Goal: Task Accomplishment & Management: Manage account settings

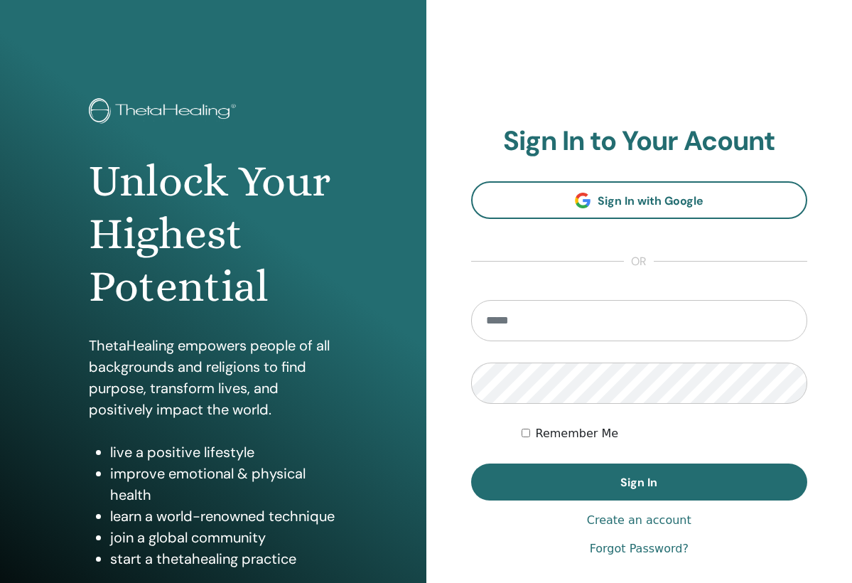
scroll to position [100, 0]
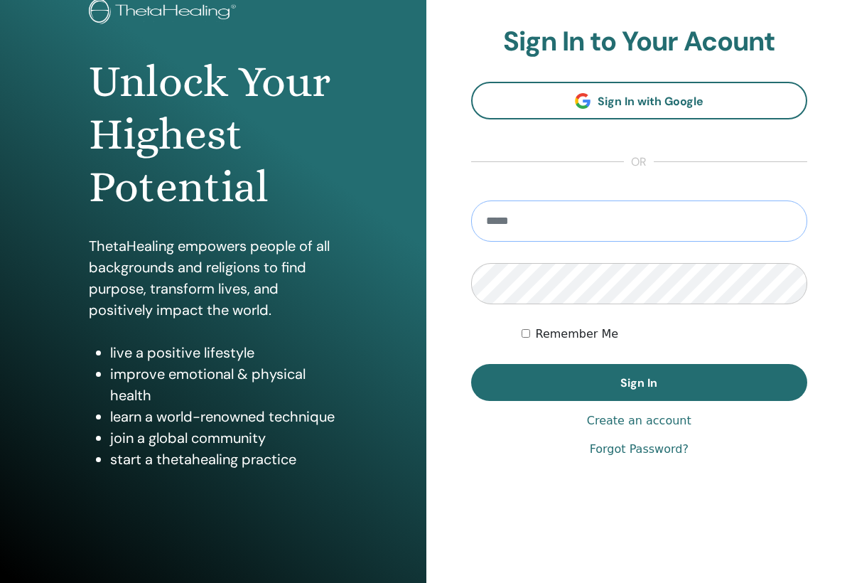
type input "**********"
click at [639, 382] on button "Sign In" at bounding box center [639, 382] width 337 height 37
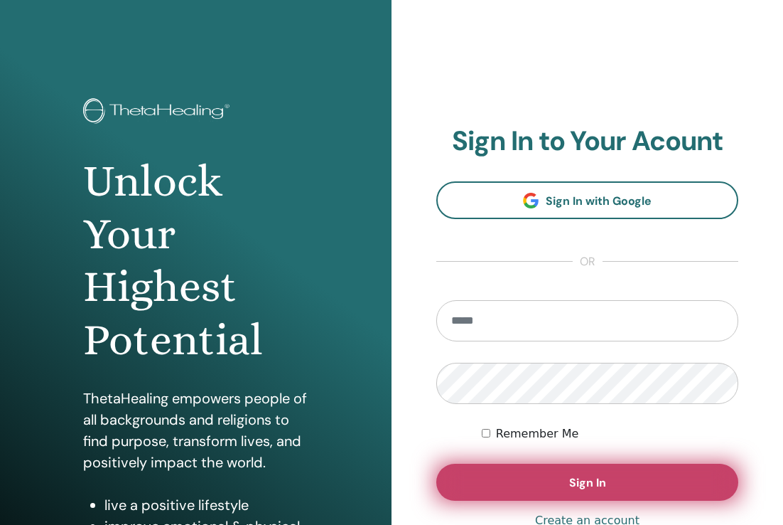
click at [621, 477] on button "Sign In" at bounding box center [588, 482] width 302 height 37
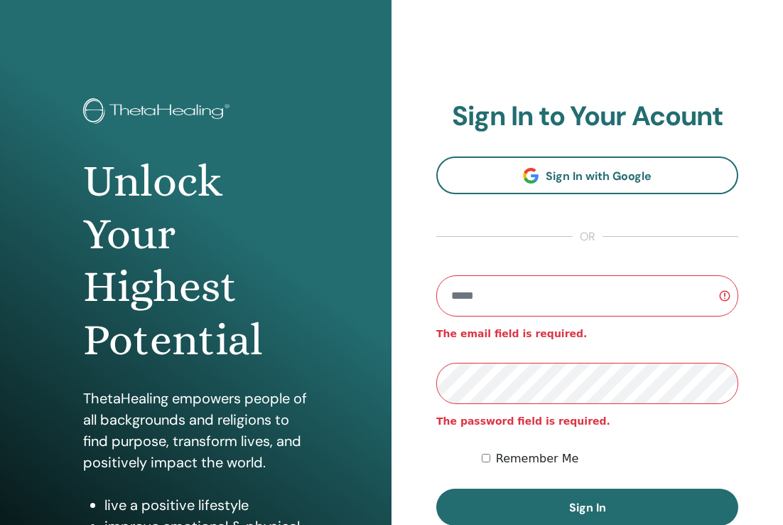
type input "**********"
click at [587, 507] on button "Sign In" at bounding box center [588, 506] width 302 height 37
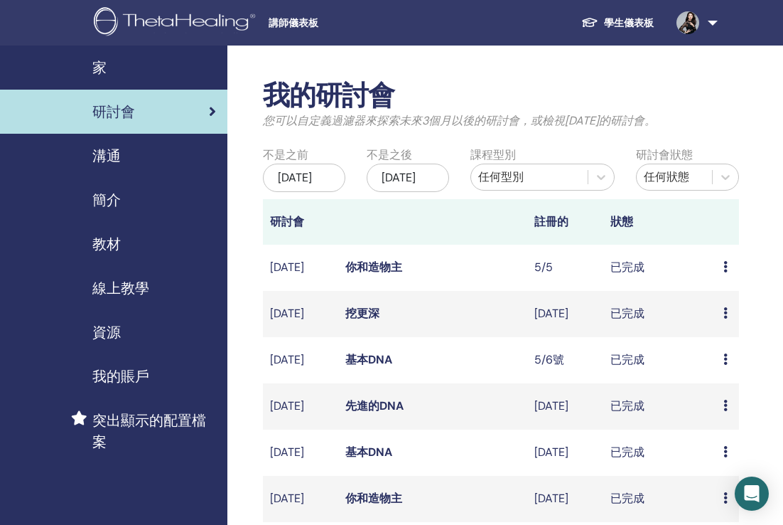
click at [373, 321] on link "挖更深" at bounding box center [363, 313] width 34 height 15
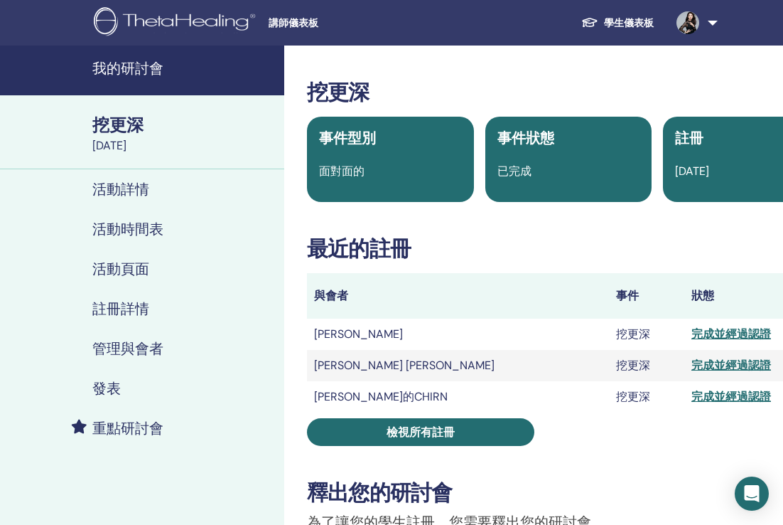
click at [620, 26] on link "學生儀表板" at bounding box center [617, 23] width 95 height 26
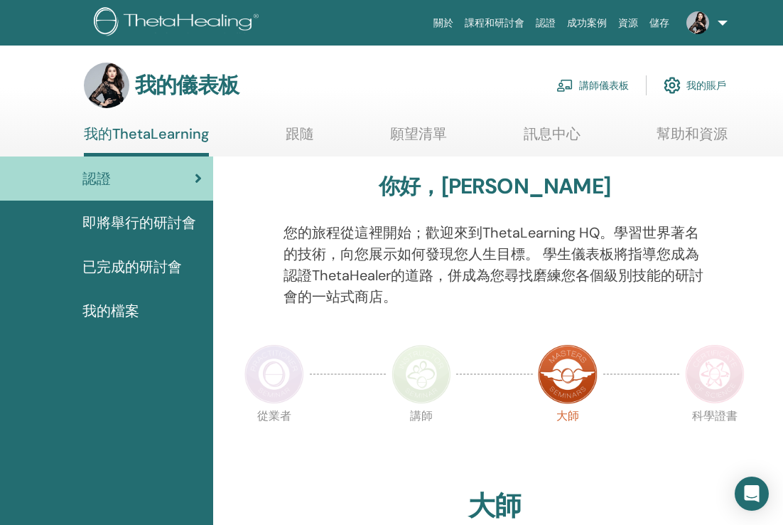
click at [611, 83] on link "講師儀表板" at bounding box center [593, 85] width 73 height 31
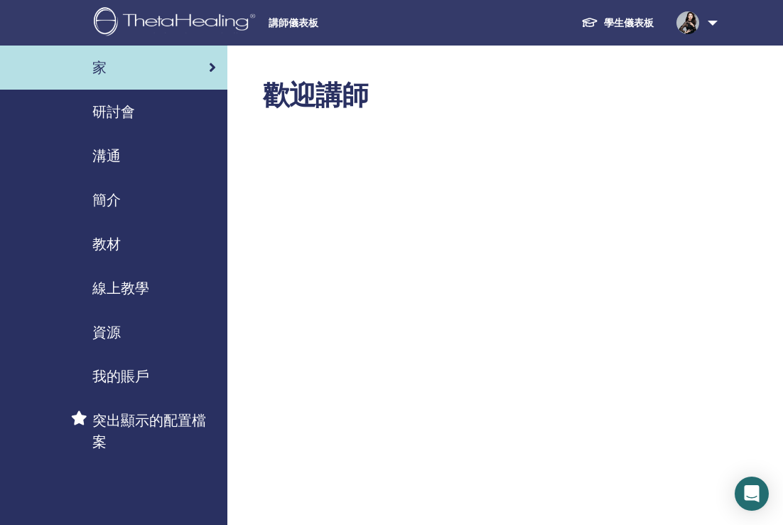
click at [124, 112] on span "研討會" at bounding box center [113, 111] width 43 height 21
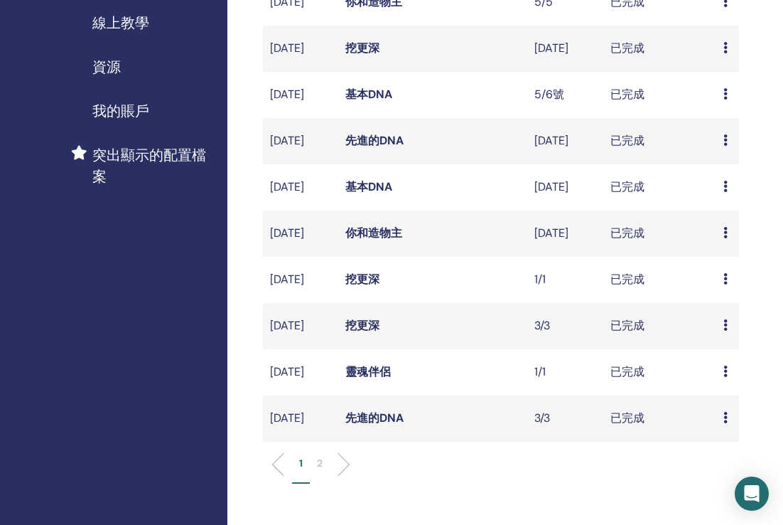
scroll to position [265, 1]
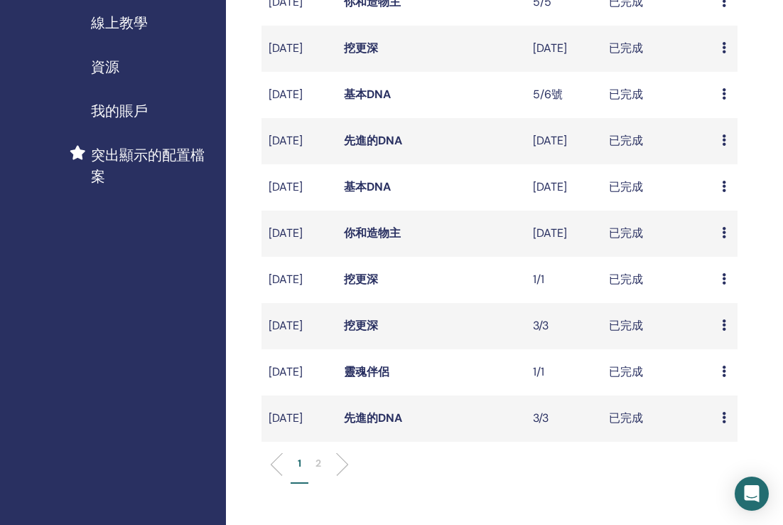
click at [365, 333] on link "挖更深" at bounding box center [361, 325] width 34 height 15
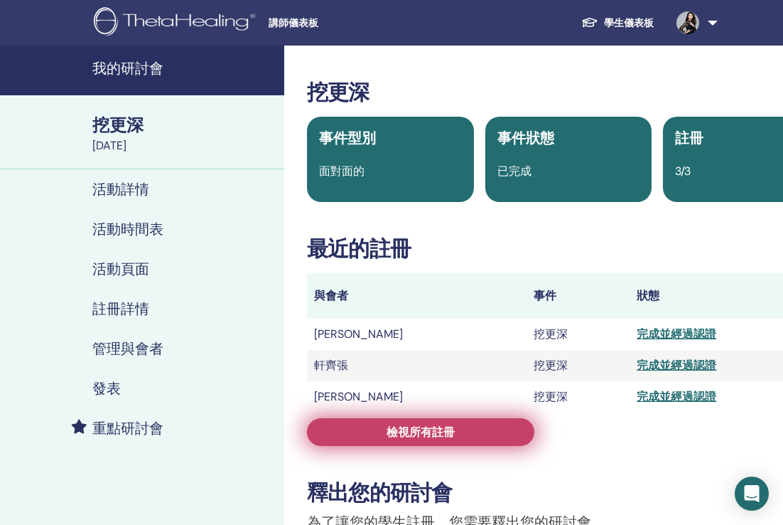
click at [444, 439] on span "檢視所有註冊" at bounding box center [421, 431] width 68 height 15
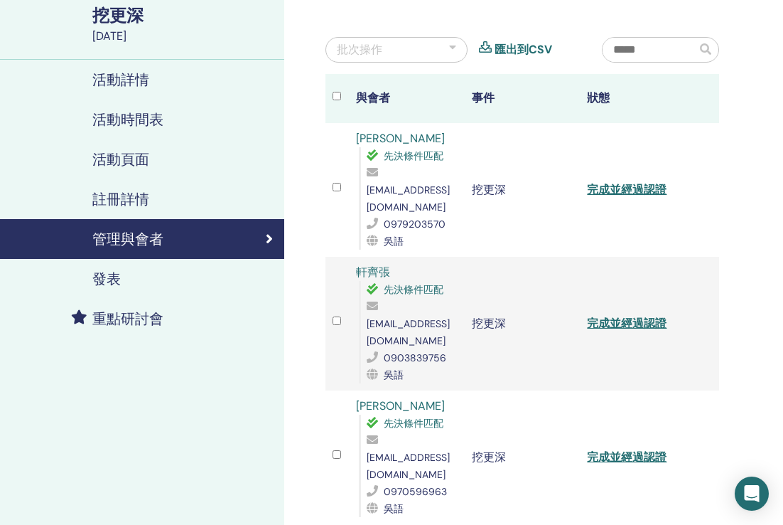
scroll to position [109, 0]
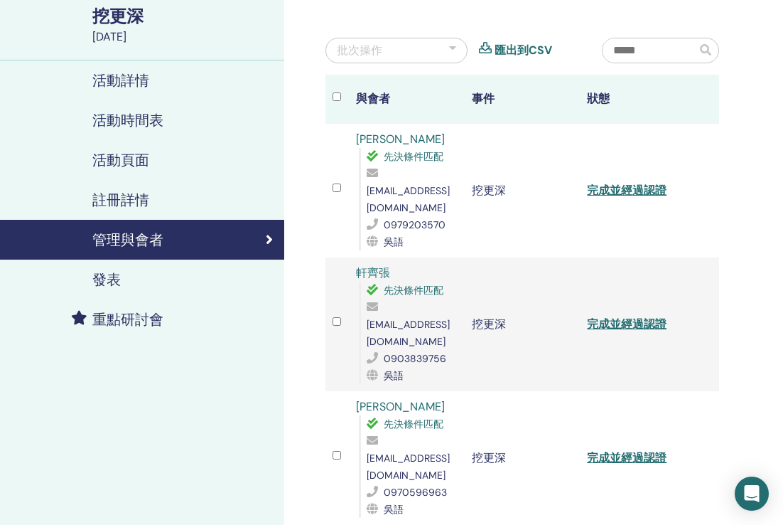
click at [627, 184] on link "完成並經過認證" at bounding box center [627, 190] width 80 height 15
click at [624, 316] on link "完成並經過認證" at bounding box center [627, 323] width 80 height 15
click at [621, 450] on link "完成並經過認證" at bounding box center [627, 457] width 80 height 15
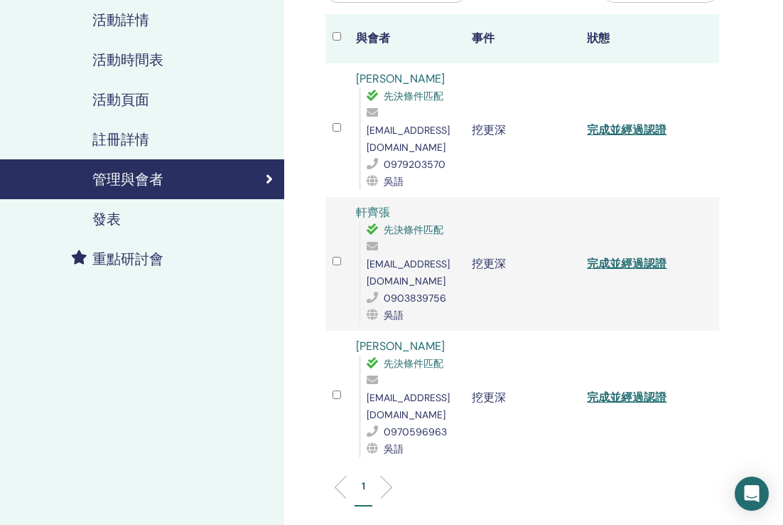
scroll to position [163, 0]
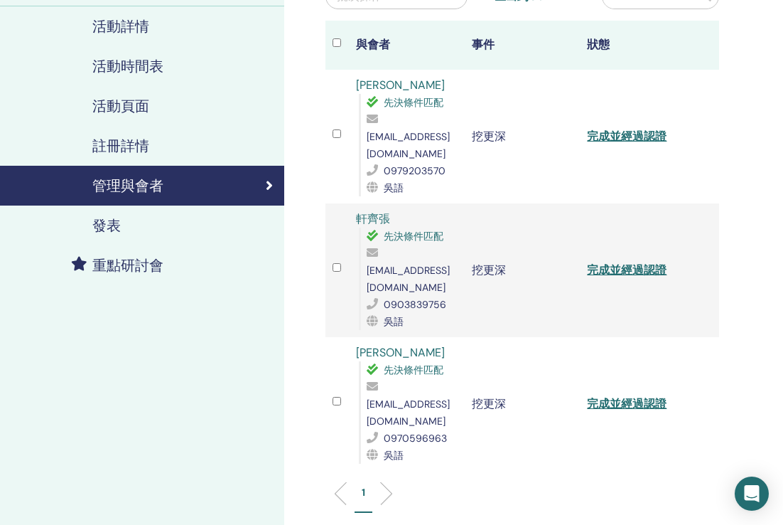
click at [625, 129] on link "完成並經過認證" at bounding box center [627, 136] width 80 height 15
click at [621, 262] on link "完成並經過認證" at bounding box center [627, 269] width 80 height 15
click at [625, 396] on link "完成並經過認證" at bounding box center [627, 403] width 80 height 15
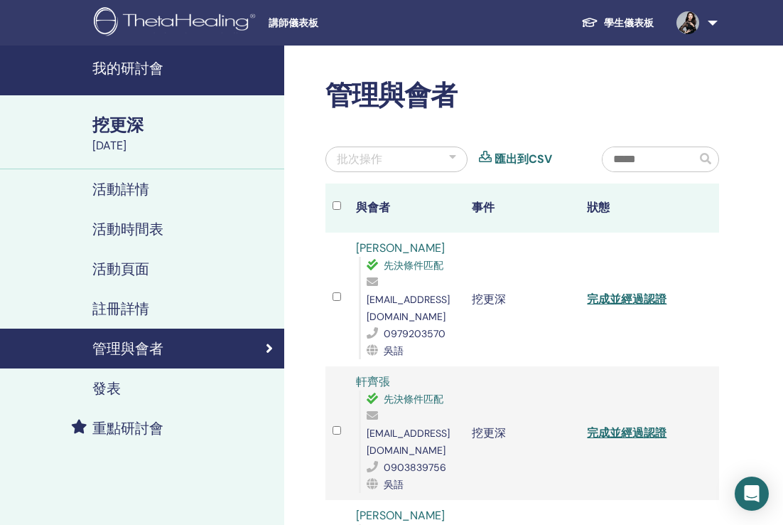
scroll to position [0, 0]
click at [626, 21] on link "學生儀表板" at bounding box center [617, 23] width 95 height 26
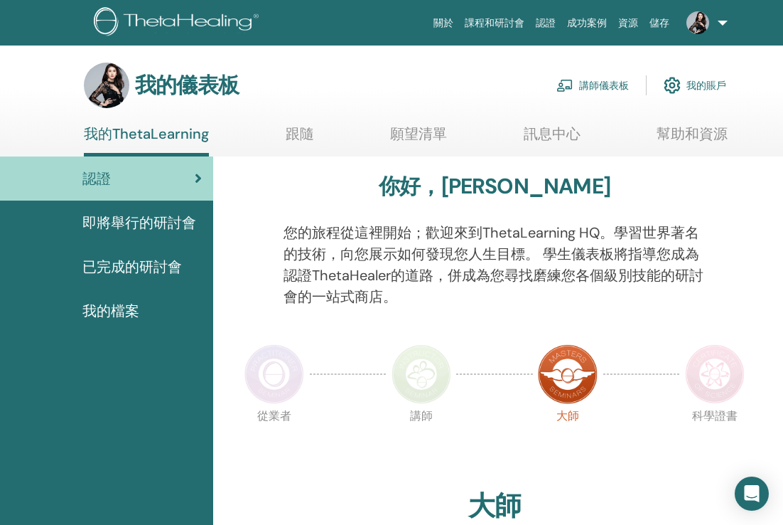
click at [601, 84] on link "講師儀表板" at bounding box center [593, 85] width 73 height 31
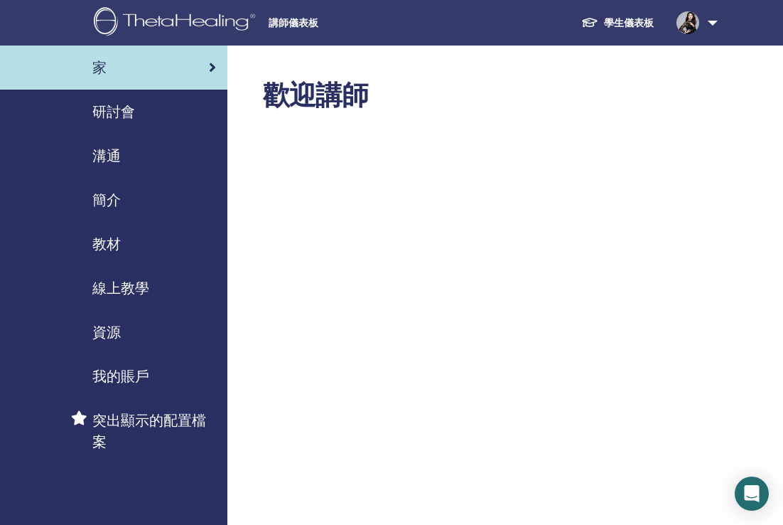
click at [128, 115] on span "研討會" at bounding box center [113, 111] width 43 height 21
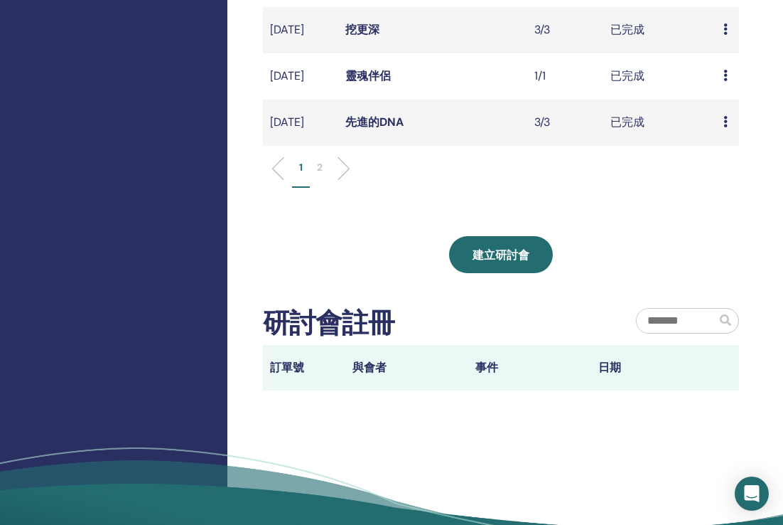
scroll to position [532, 0]
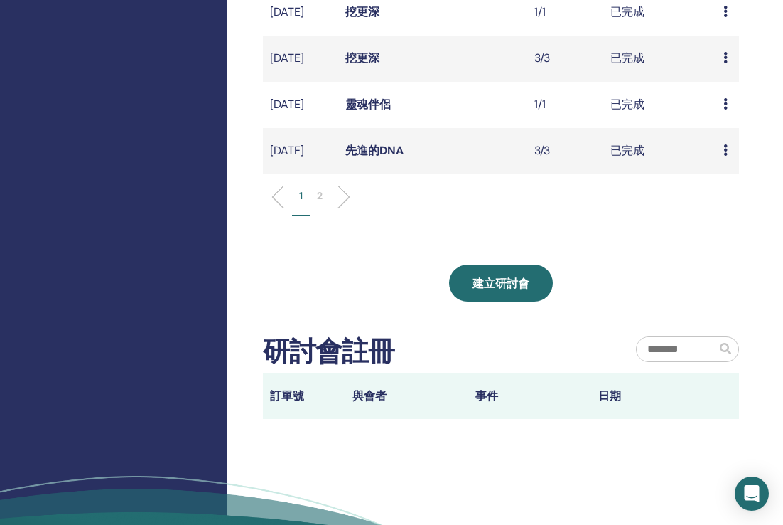
click at [347, 209] on li at bounding box center [338, 197] width 24 height 24
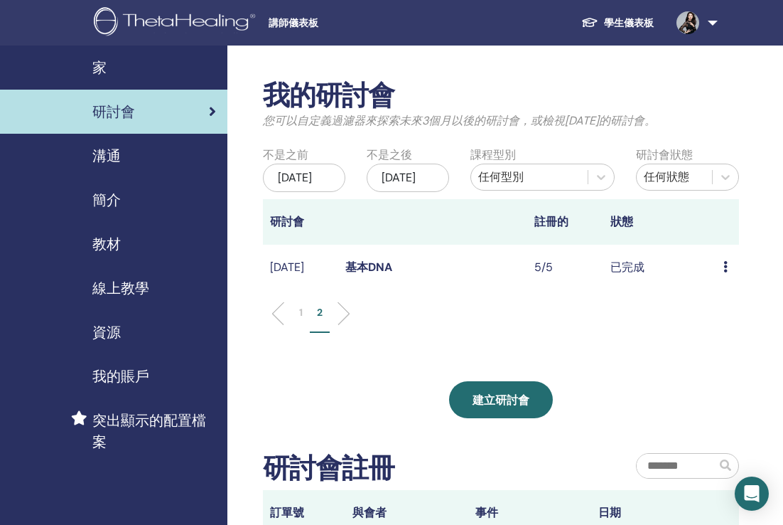
scroll to position [0, 0]
click at [341, 326] on li at bounding box center [338, 313] width 24 height 24
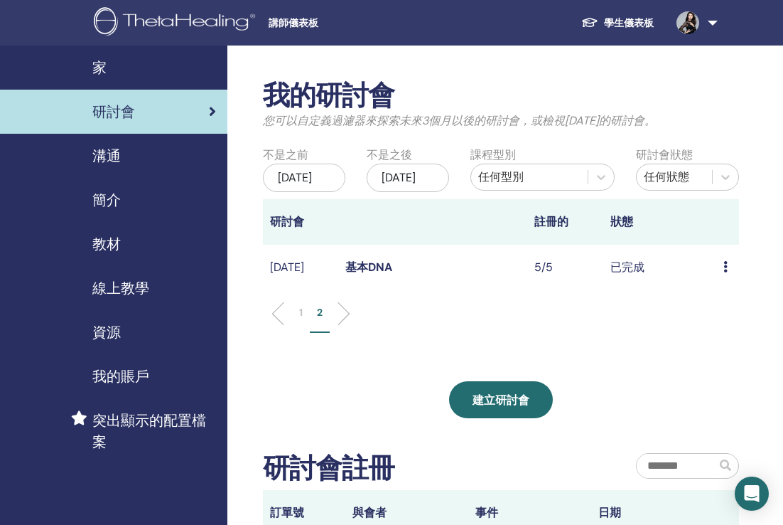
click at [341, 326] on li at bounding box center [338, 313] width 24 height 24
click at [338, 326] on li at bounding box center [338, 313] width 24 height 24
click at [602, 178] on icon at bounding box center [601, 177] width 9 height 5
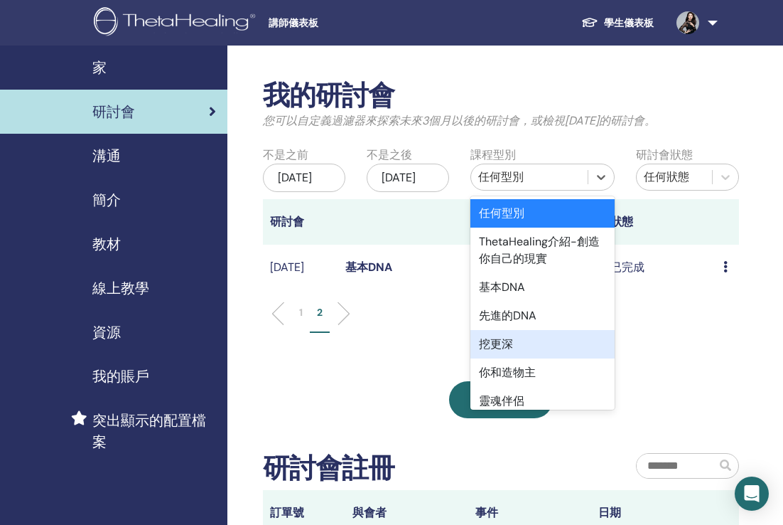
click at [574, 333] on div "挖更深" at bounding box center [543, 344] width 144 height 28
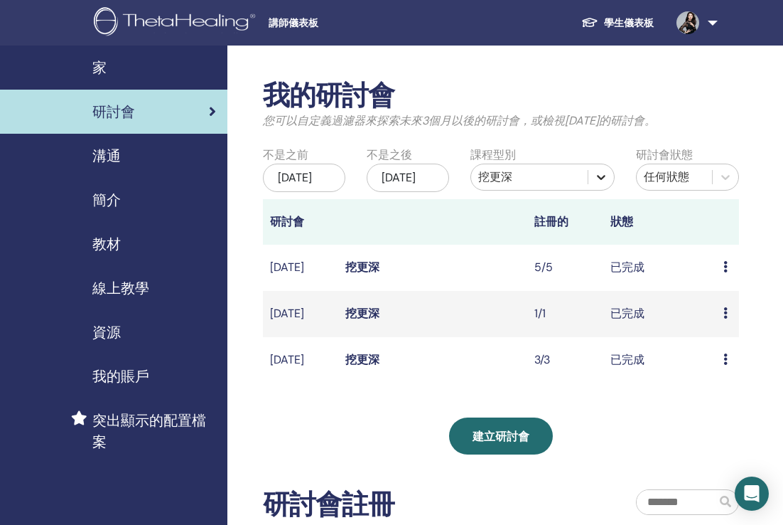
click at [601, 179] on icon at bounding box center [601, 177] width 14 height 14
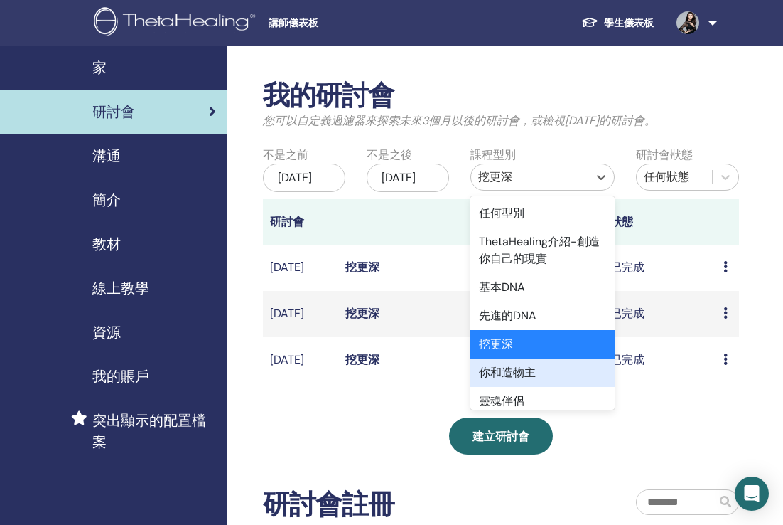
click at [584, 370] on div "你和造物主" at bounding box center [543, 372] width 144 height 28
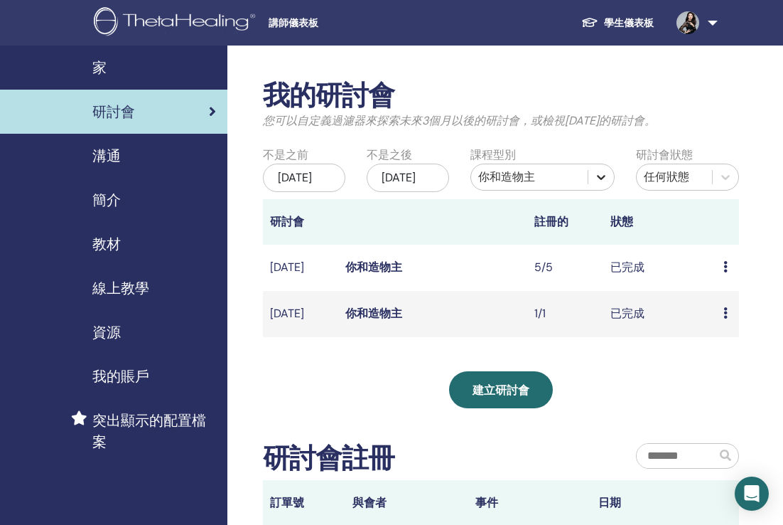
click at [601, 176] on icon at bounding box center [601, 177] width 14 height 14
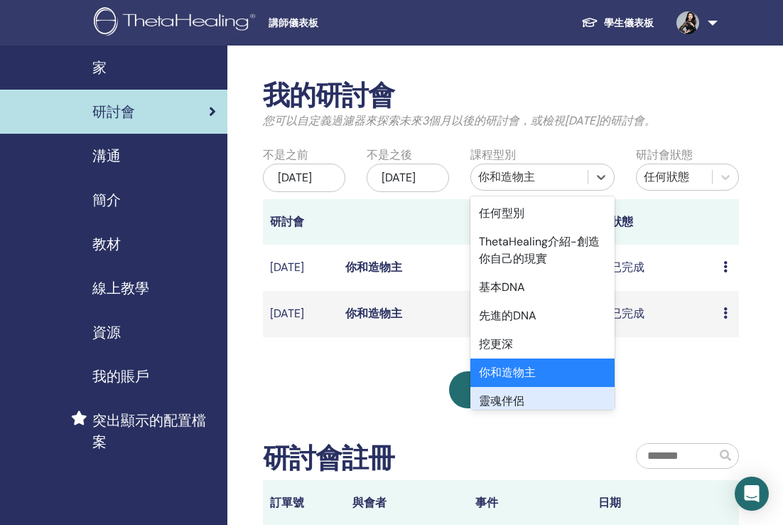
click at [585, 397] on div "靈魂伴侶" at bounding box center [543, 401] width 144 height 28
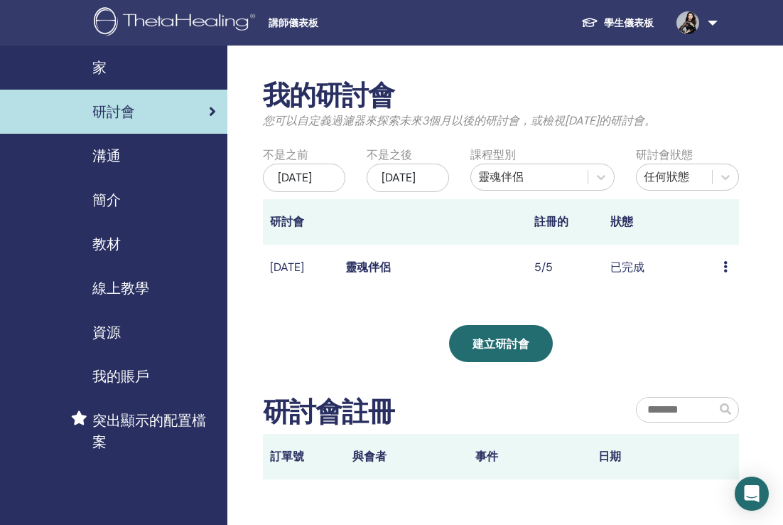
click at [375, 274] on link "靈魂伴侶" at bounding box center [368, 266] width 45 height 15
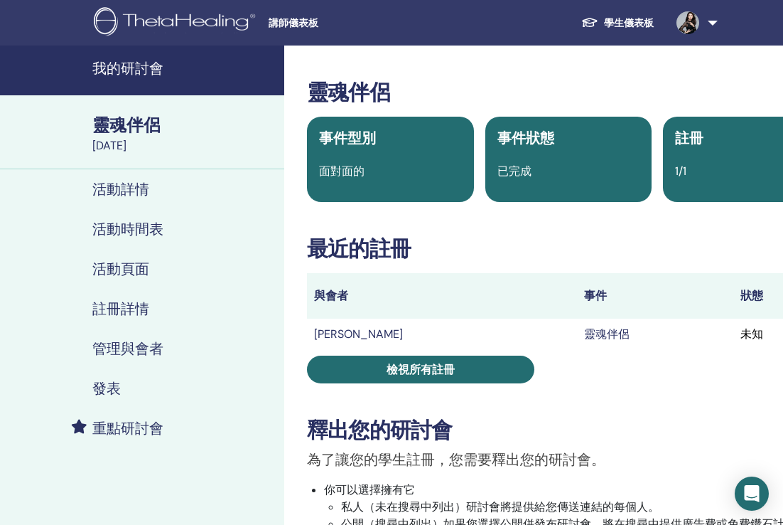
click at [625, 11] on link "學生儀表板" at bounding box center [617, 23] width 95 height 26
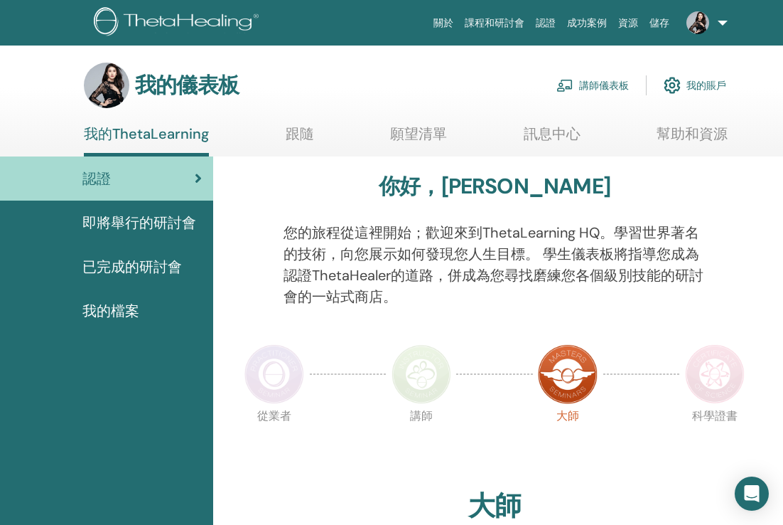
click at [591, 82] on link "講師儀表板" at bounding box center [593, 85] width 73 height 31
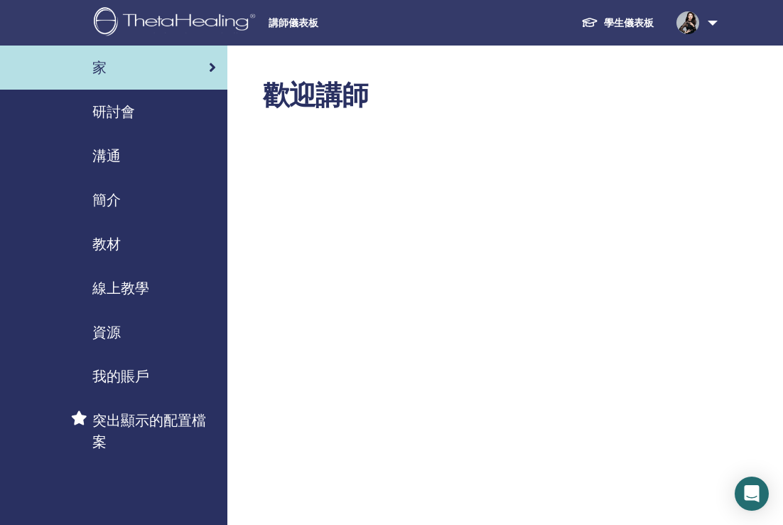
click at [113, 116] on span "研討會" at bounding box center [113, 111] width 43 height 21
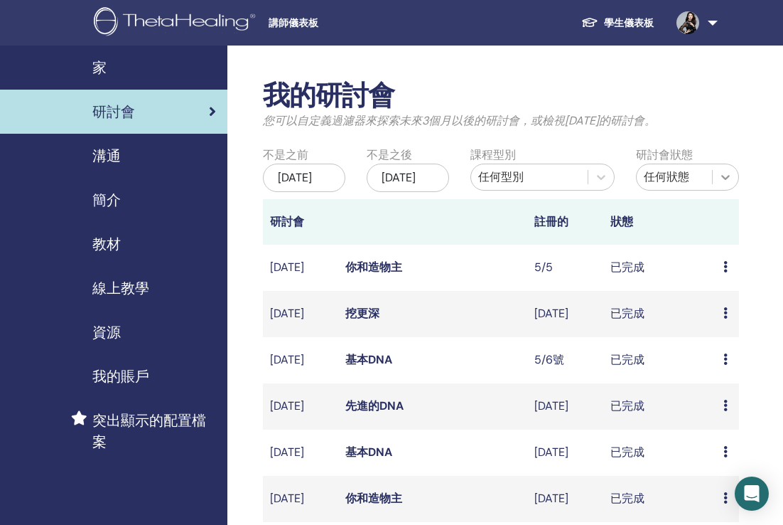
click at [717, 178] on div at bounding box center [726, 177] width 26 height 26
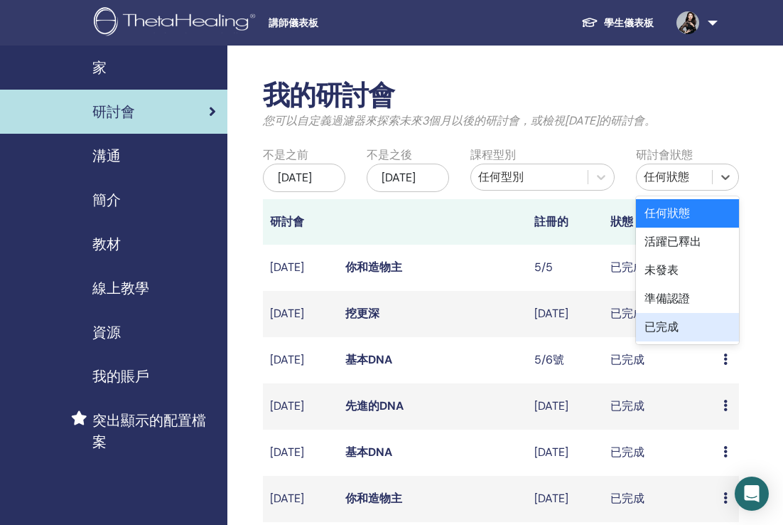
click at [692, 327] on div "已完成" at bounding box center [687, 327] width 103 height 28
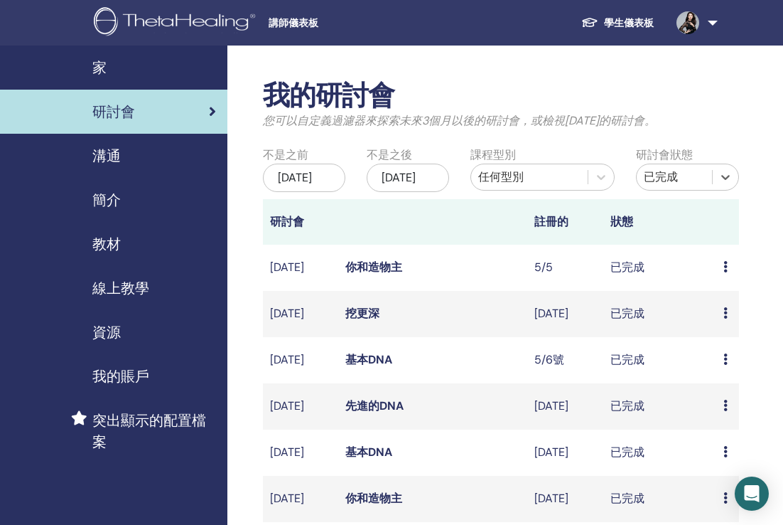
click at [415, 183] on div "2025年12月4日" at bounding box center [408, 178] width 82 height 28
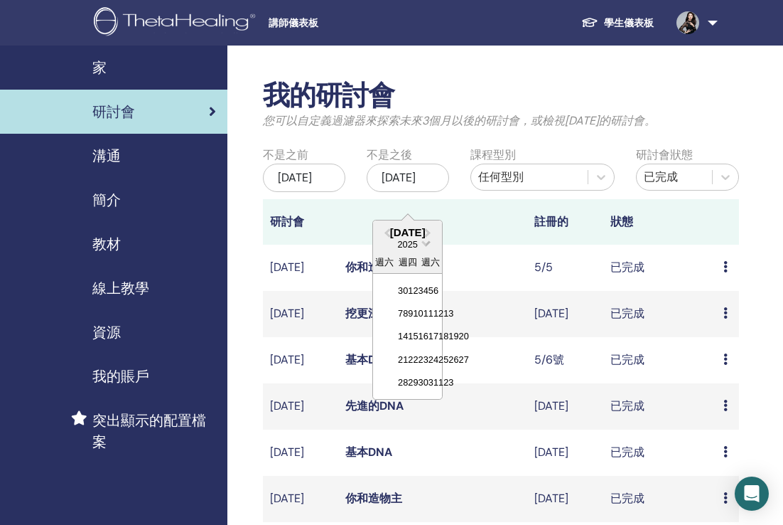
click at [423, 243] on span "選擇日期" at bounding box center [426, 241] width 9 height 9
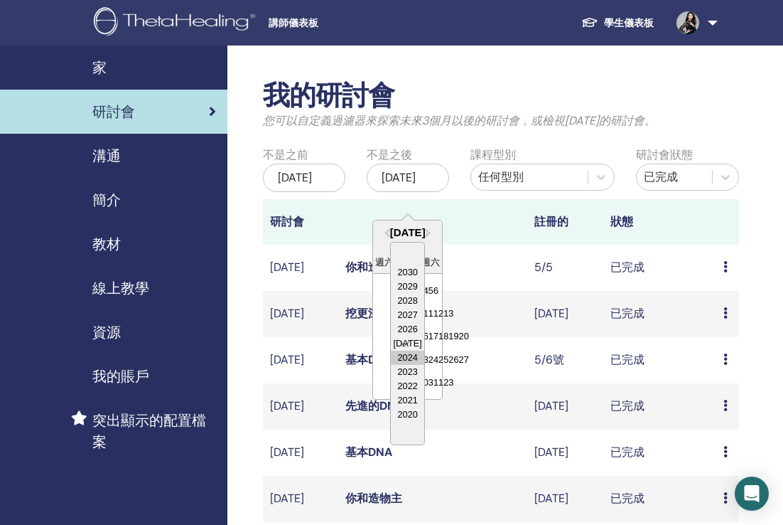
click at [410, 355] on div "2024" at bounding box center [407, 357] width 33 height 14
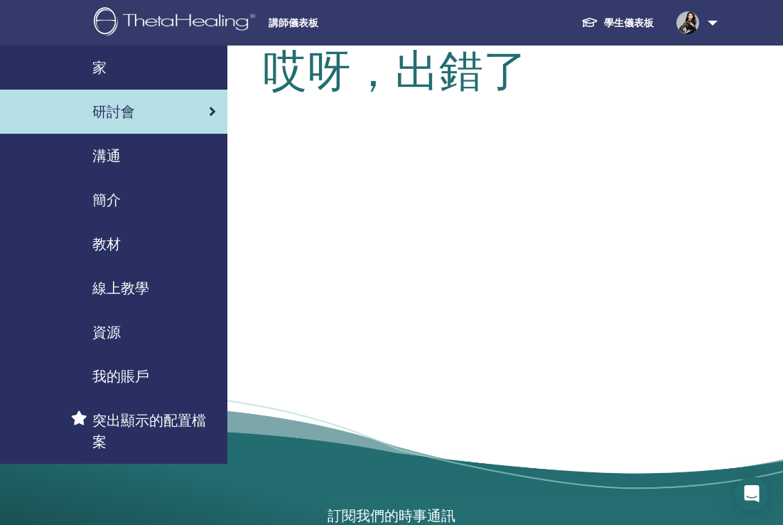
click at [410, 355] on div "哎呀，出錯了" at bounding box center [547, 289] width 640 height 489
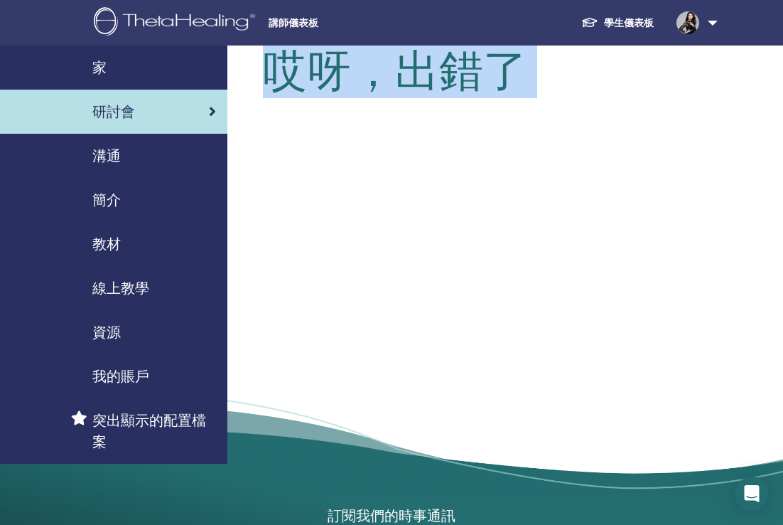
click at [410, 355] on div "哎呀，出錯了" at bounding box center [547, 289] width 640 height 489
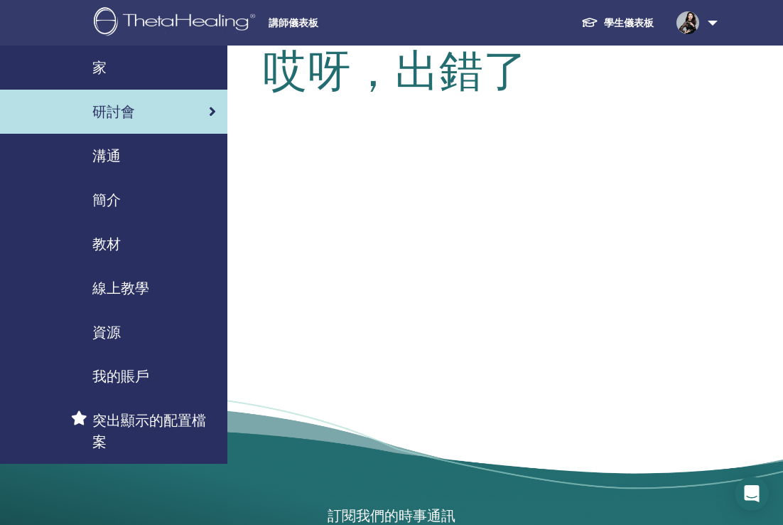
click at [628, 23] on link "學生儀表板" at bounding box center [617, 23] width 95 height 26
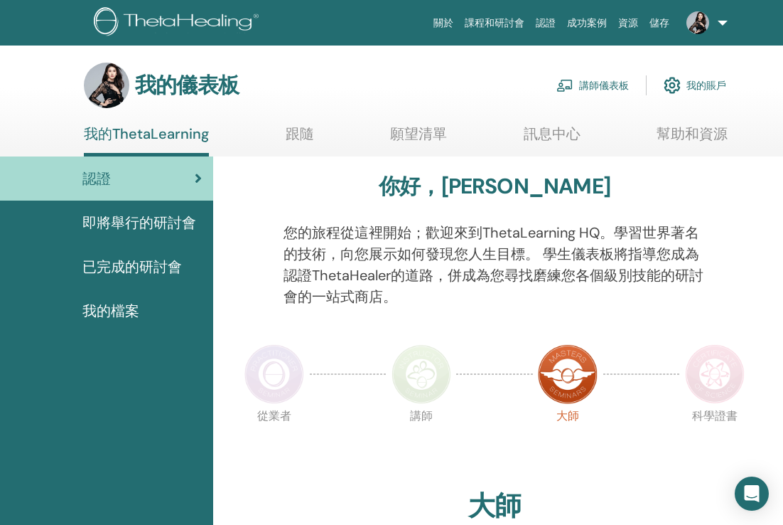
click at [591, 85] on link "講師儀表板" at bounding box center [593, 85] width 73 height 31
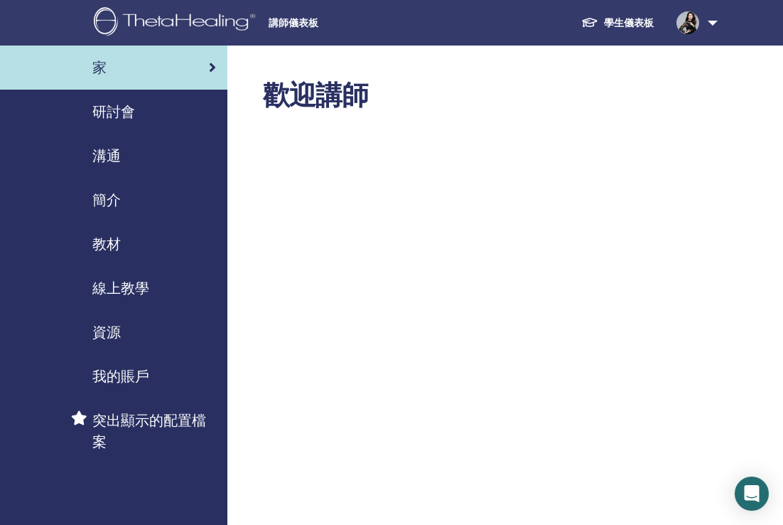
click at [117, 115] on span "研討會" at bounding box center [113, 111] width 43 height 21
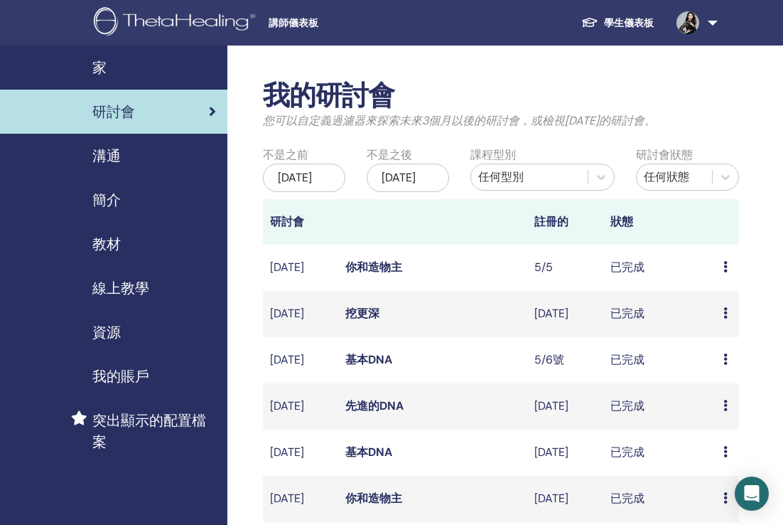
click at [417, 176] on div "2025年12月4日" at bounding box center [408, 178] width 82 height 28
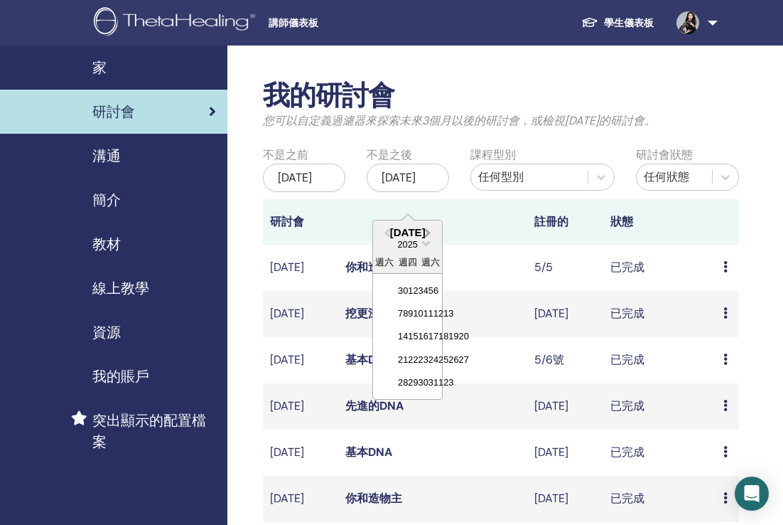
click at [428, 232] on span "下個月" at bounding box center [428, 232] width 0 height 15
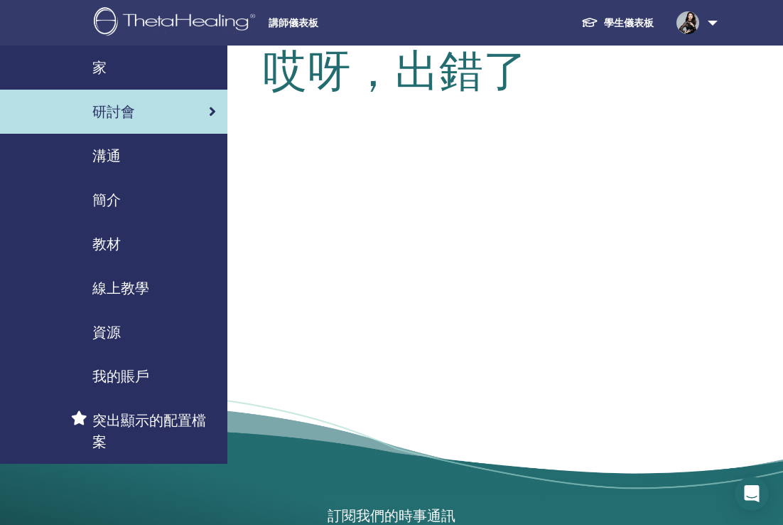
click at [425, 239] on div "哎呀，出錯了" at bounding box center [547, 289] width 640 height 489
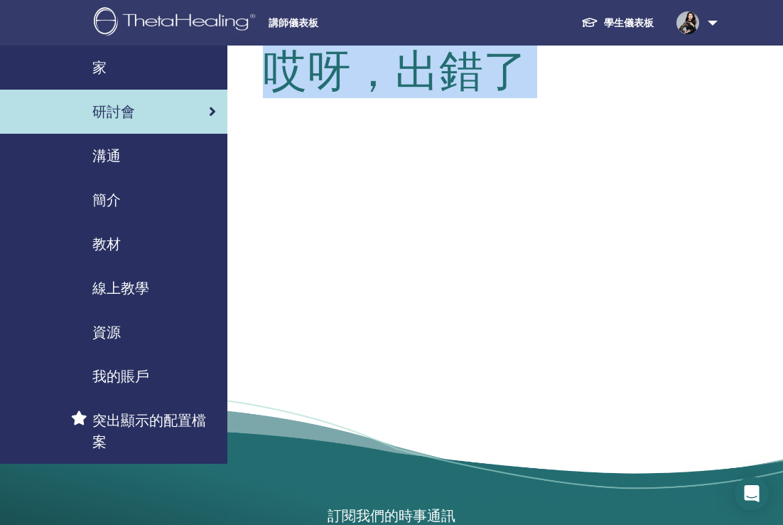
click at [128, 164] on div "溝通" at bounding box center [113, 155] width 205 height 21
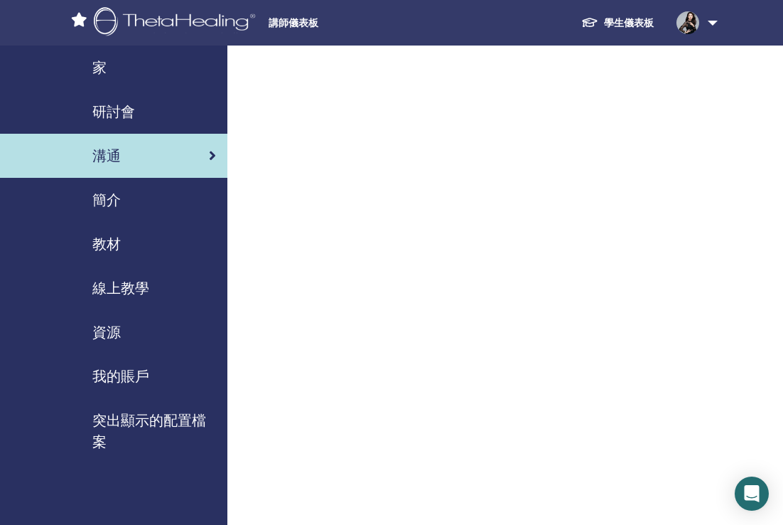
click at [186, 107] on div "研討會" at bounding box center [113, 111] width 205 height 21
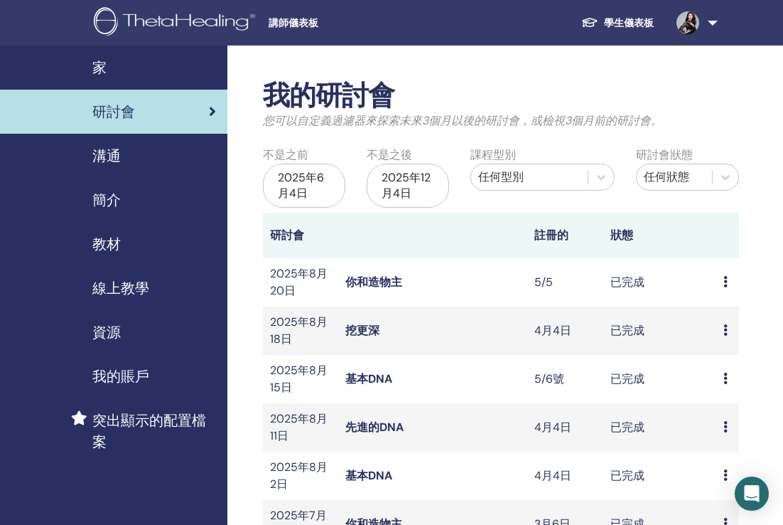
click at [402, 193] on div "2025年12月4日" at bounding box center [408, 186] width 82 height 44
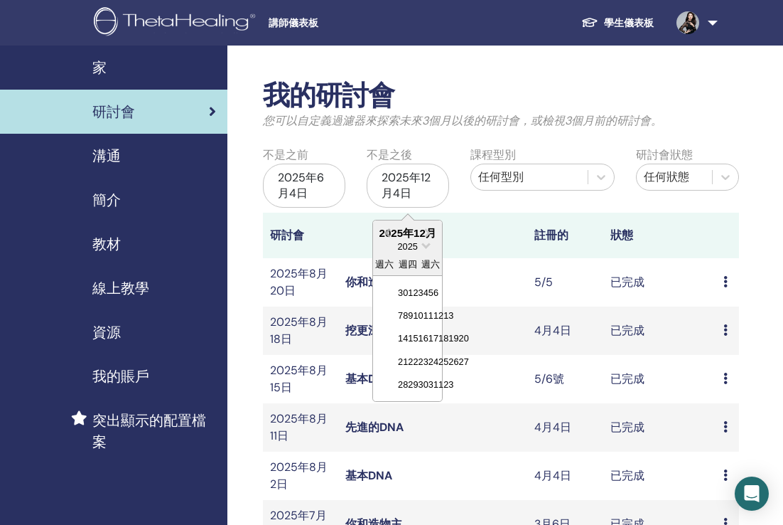
click at [387, 235] on span "上個月" at bounding box center [387, 232] width 0 height 15
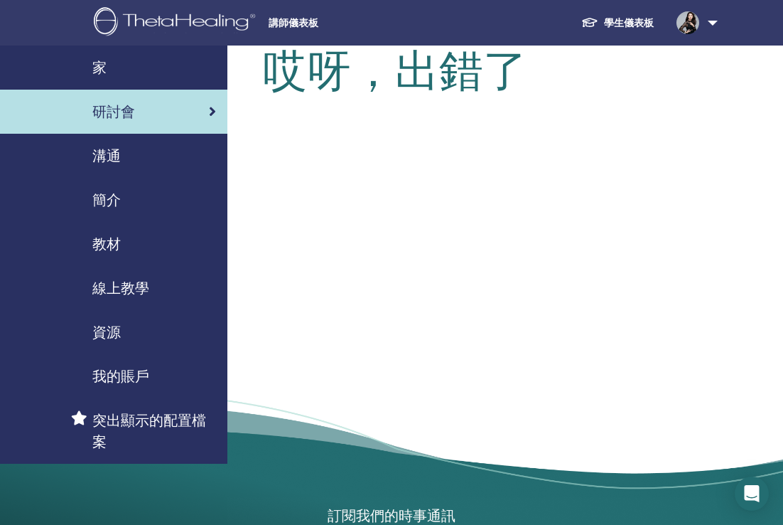
click at [162, 114] on div "研討會" at bounding box center [113, 111] width 205 height 21
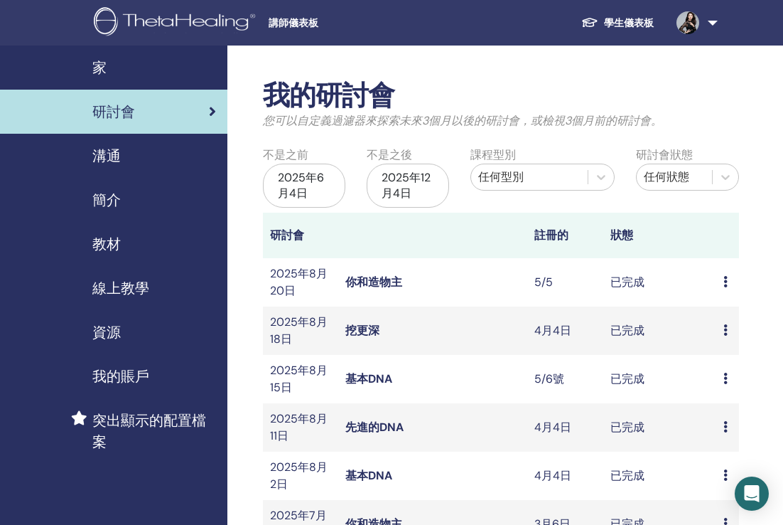
click at [295, 191] on div "2025年6月4日" at bounding box center [304, 186] width 82 height 44
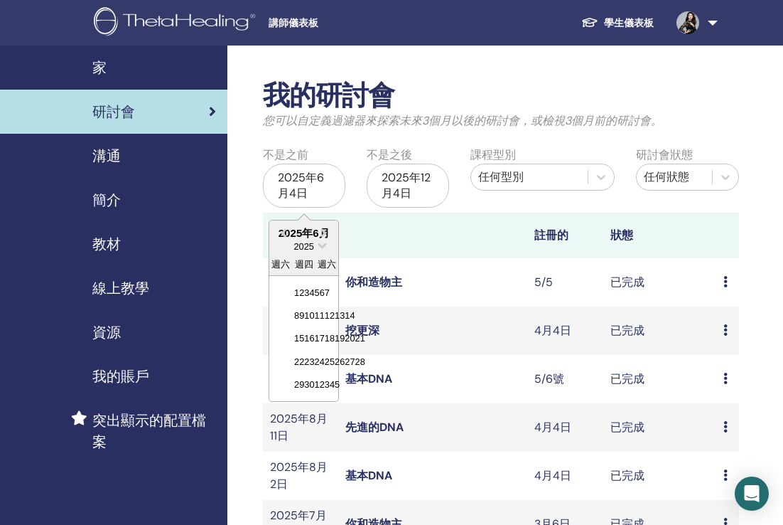
click at [285, 248] on div "2025" at bounding box center [303, 246] width 69 height 12
click at [284, 235] on button "上個月" at bounding box center [282, 233] width 23 height 23
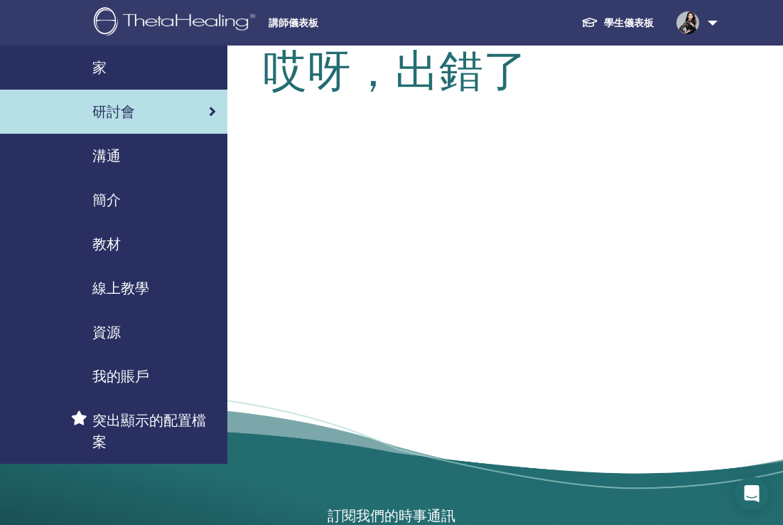
click at [208, 122] on link "研討會" at bounding box center [113, 112] width 227 height 44
